Goal: Transaction & Acquisition: Purchase product/service

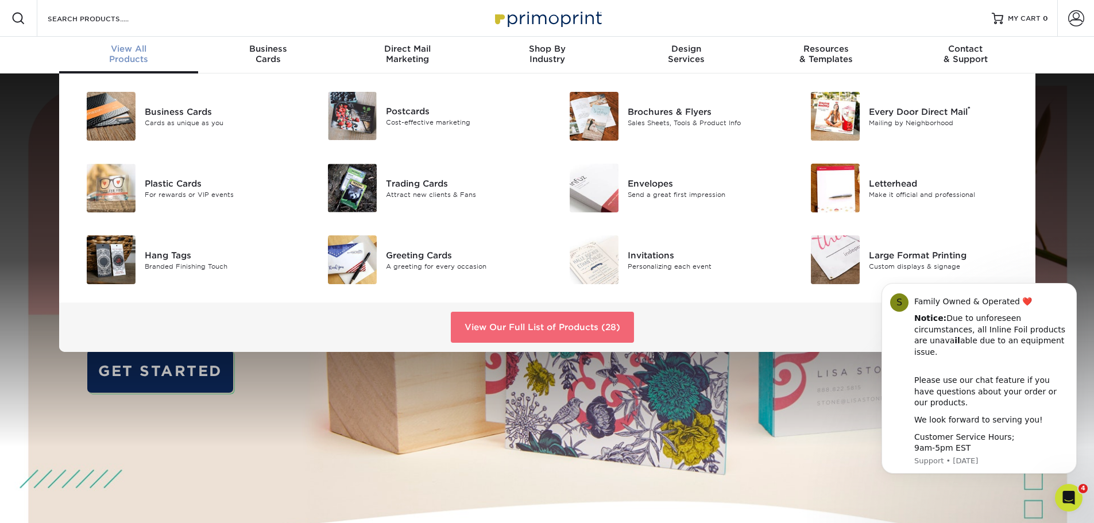
click at [545, 325] on link "View Our Full List of Products (28)" at bounding box center [542, 327] width 183 height 31
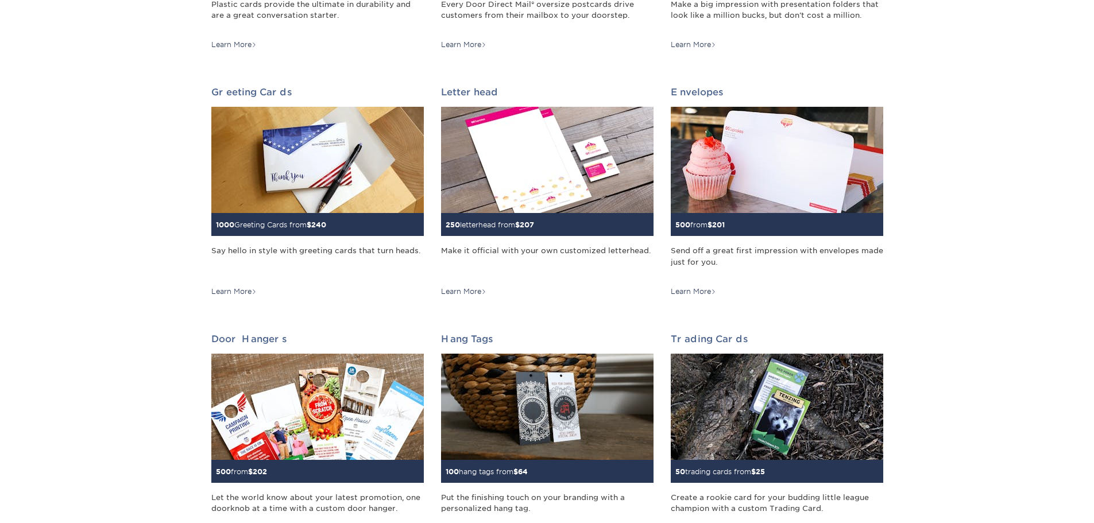
scroll to position [632, 0]
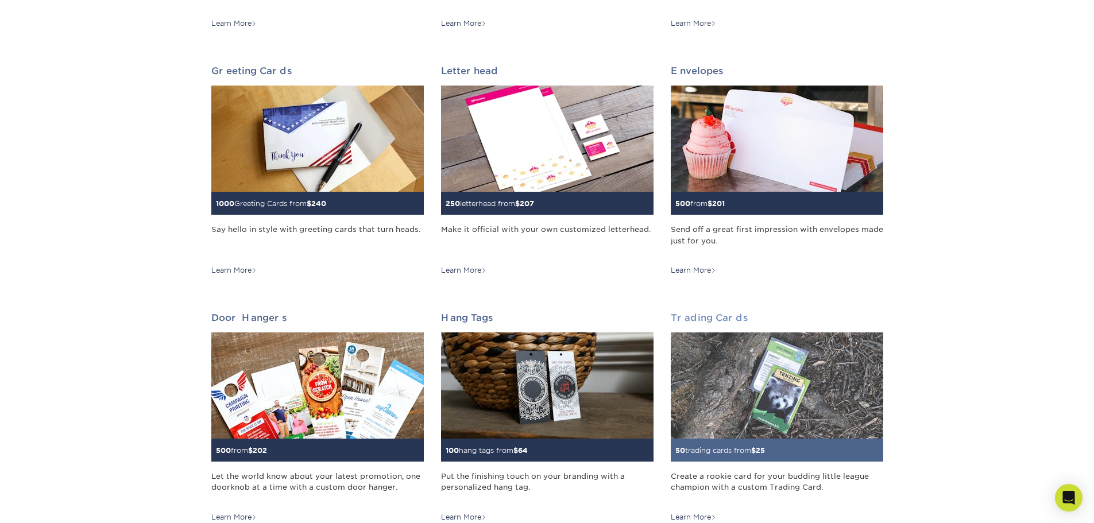
click at [806, 389] on img at bounding box center [777, 385] width 212 height 106
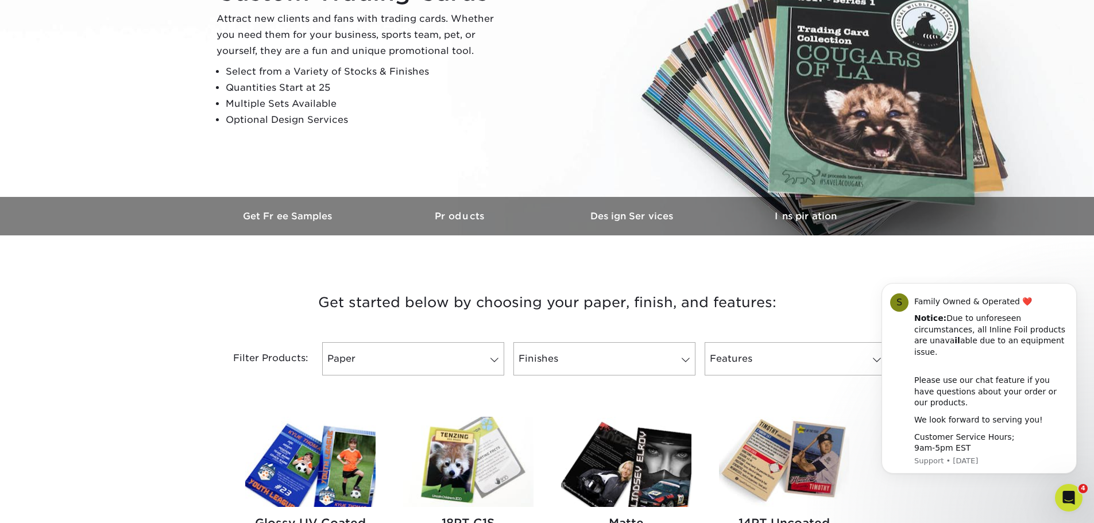
scroll to position [230, 0]
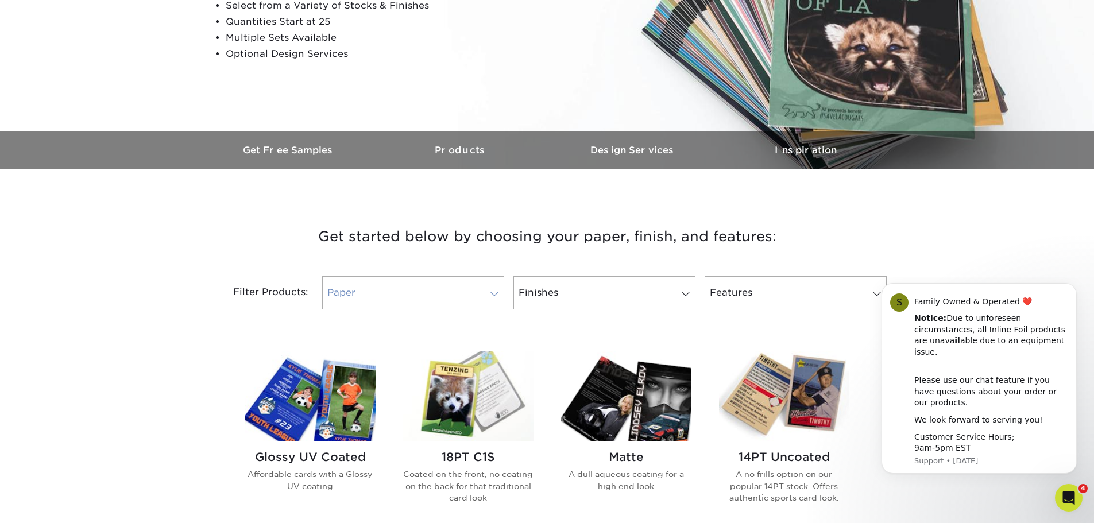
click at [462, 278] on link "Paper" at bounding box center [413, 292] width 182 height 33
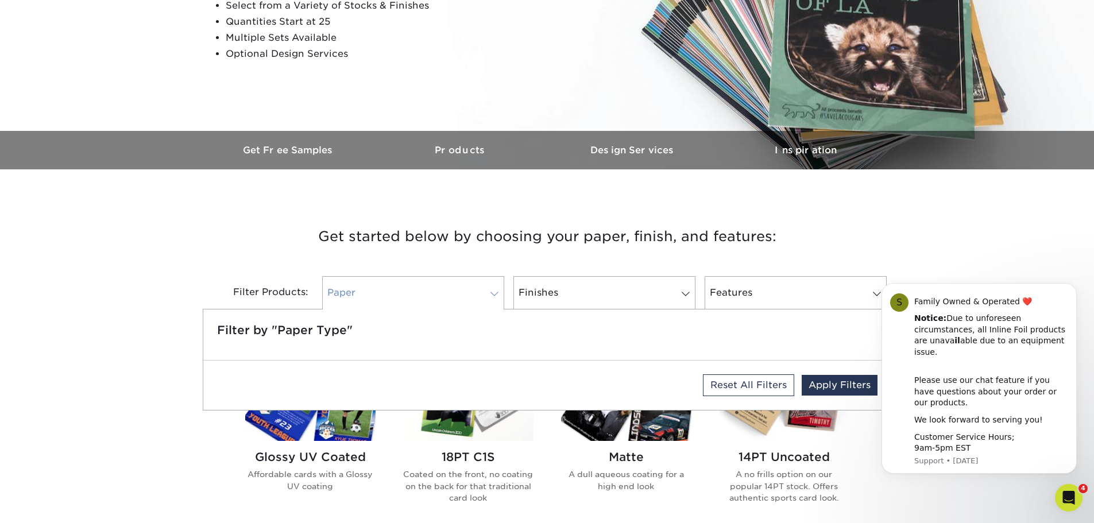
click at [448, 290] on link "Paper" at bounding box center [413, 292] width 182 height 33
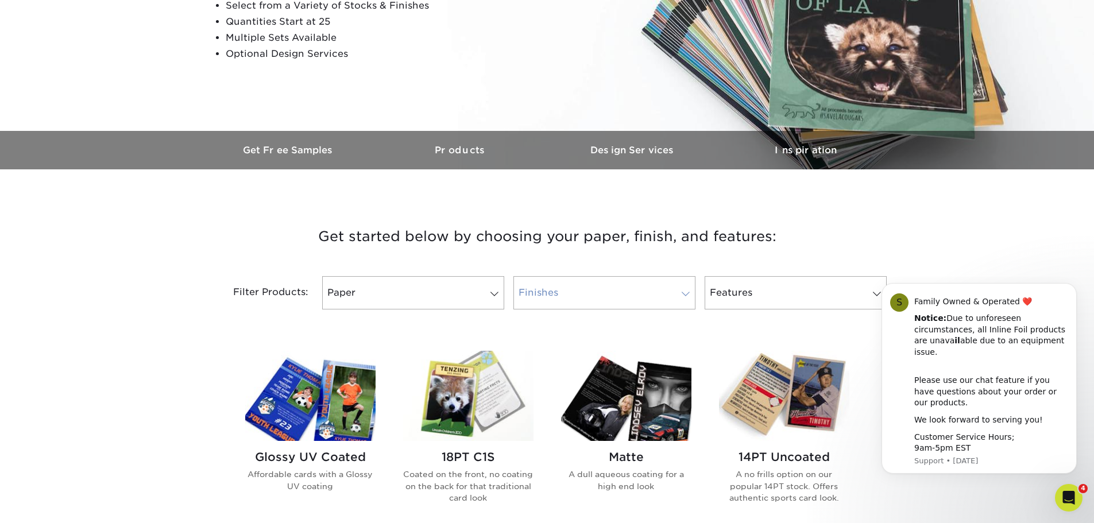
click at [567, 297] on link "Finishes" at bounding box center [604, 292] width 182 height 33
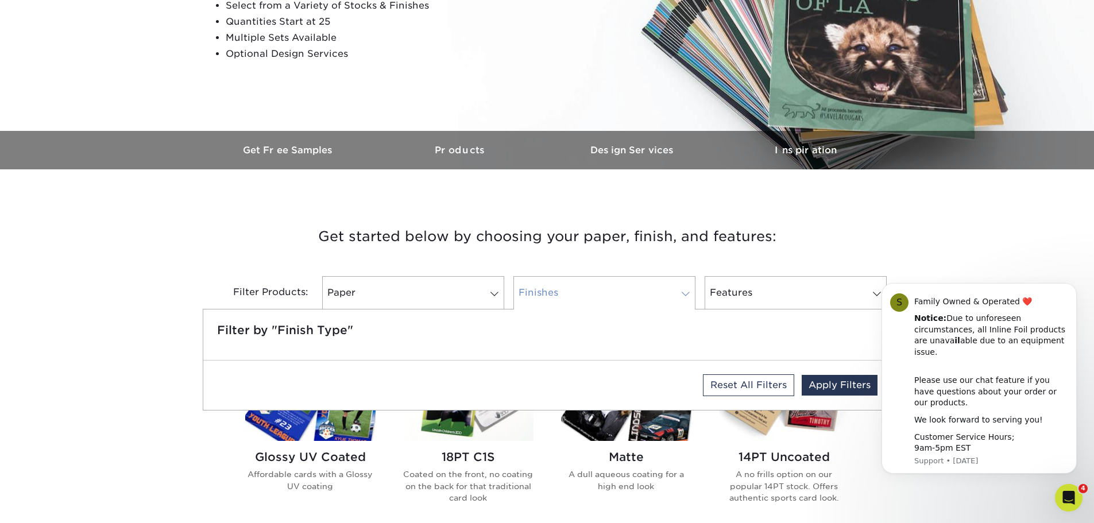
click at [567, 297] on link "Finishes" at bounding box center [604, 292] width 182 height 33
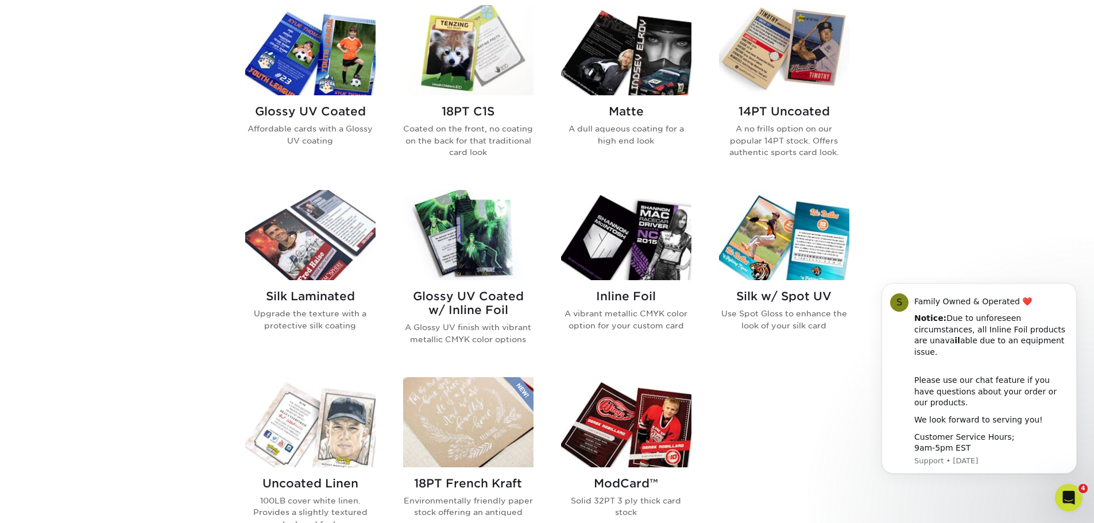
scroll to position [574, 0]
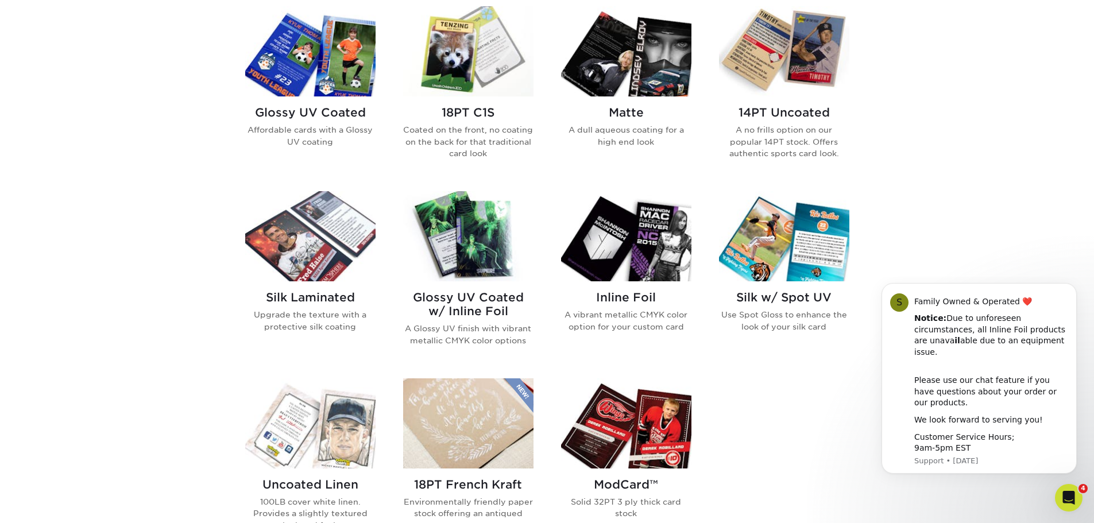
click at [625, 76] on img at bounding box center [626, 51] width 130 height 90
